Goal: Information Seeking & Learning: Compare options

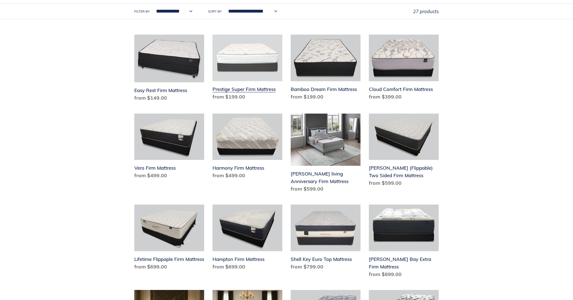
scroll to position [92, 0]
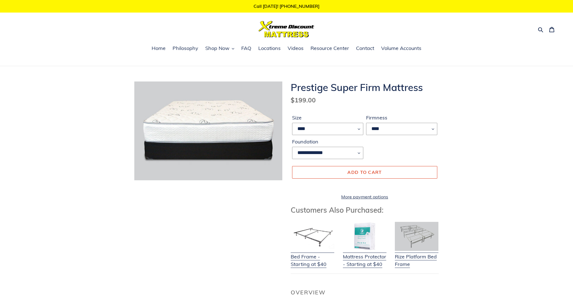
scroll to position [52, 0]
